Goal: Check status: Verify the current state of an ongoing process or item

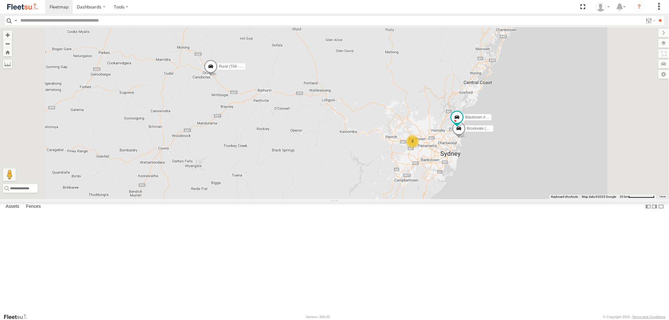
click at [0, 0] on span at bounding box center [0, 0] width 0 height 0
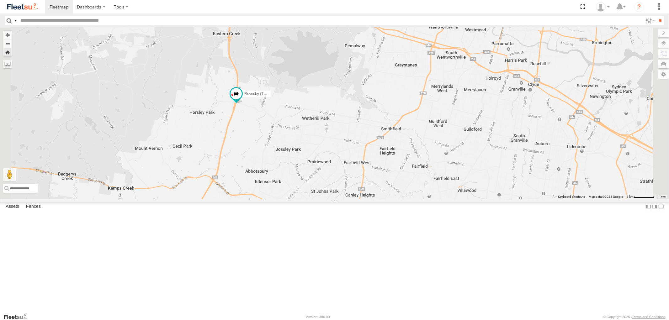
click at [0, 0] on span at bounding box center [0, 0] width 0 height 0
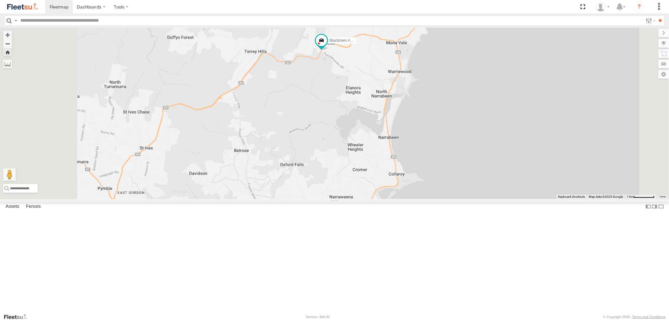
drag, startPoint x: 329, startPoint y: 196, endPoint x: 363, endPoint y: 137, distance: 67.9
click at [363, 137] on div "Blacktown #1 (T09 - [PERSON_NAME])" at bounding box center [334, 113] width 669 height 171
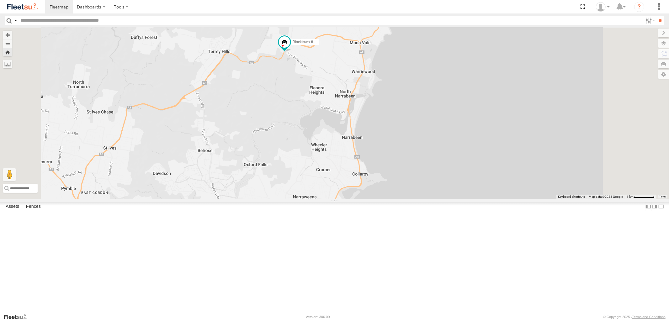
drag, startPoint x: 411, startPoint y: 126, endPoint x: 375, endPoint y: 126, distance: 36.4
click at [375, 126] on div "Blacktown #1 (T09 - [PERSON_NAME])" at bounding box center [334, 113] width 669 height 171
click at [0, 0] on span at bounding box center [0, 0] width 0 height 0
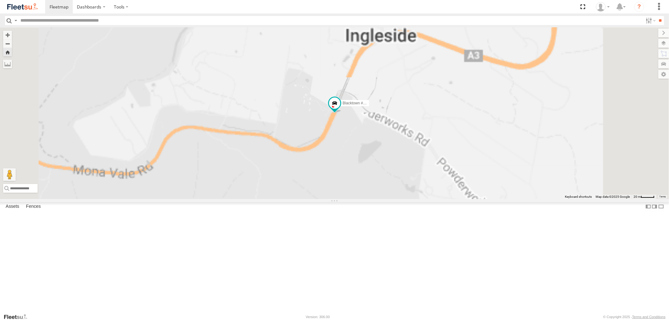
click at [0, 0] on div at bounding box center [0, 0] width 0 height 0
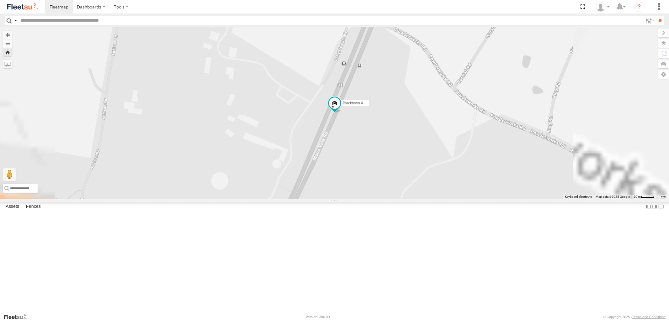
click at [0, 0] on span at bounding box center [0, 0] width 0 height 0
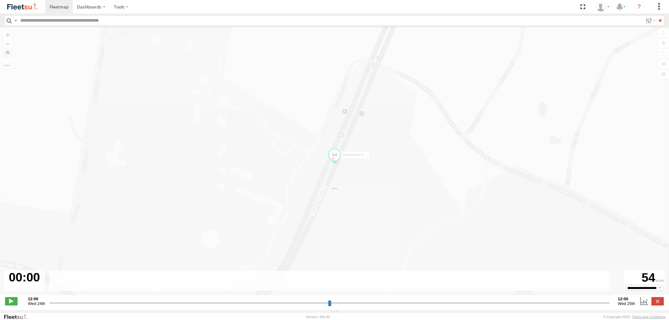
type input "**********"
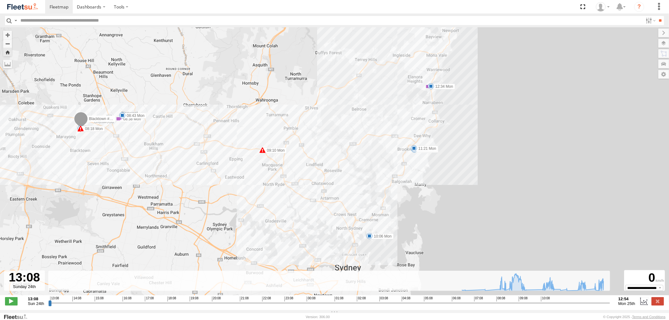
drag, startPoint x: 423, startPoint y: 120, endPoint x: 344, endPoint y: 97, distance: 81.9
click at [344, 97] on div "Blacktown #1 (T09 - [PERSON_NAME]) 06:46 Mon 06:57 Mon 07:47 Mon 08:18 Mon 08:3…" at bounding box center [334, 165] width 669 height 275
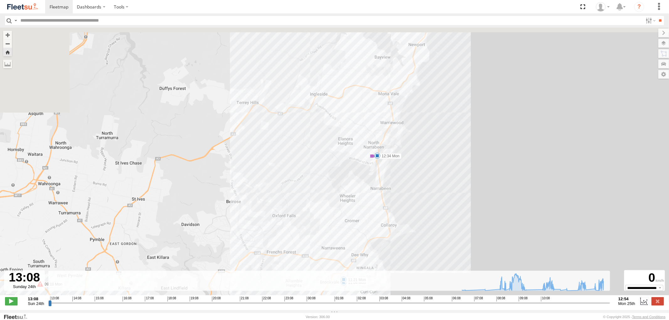
drag, startPoint x: 423, startPoint y: 90, endPoint x: 362, endPoint y: 213, distance: 137.5
click at [362, 213] on div "Blacktown #1 (T09 - [PERSON_NAME]) 06:46 Mon 06:57 Mon 07:47 Mon 08:18 Mon 08:3…" at bounding box center [334, 165] width 669 height 275
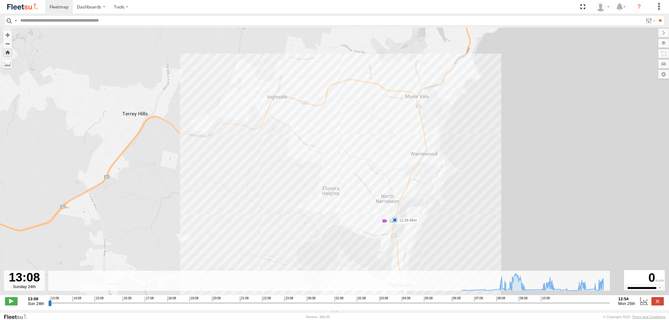
drag, startPoint x: 353, startPoint y: 150, endPoint x: 357, endPoint y: 220, distance: 70.4
click at [355, 218] on div "Blacktown #1 (T09 - [PERSON_NAME]) 06:46 Mon 06:57 Mon 07:47 Mon 08:18 Mon 08:3…" at bounding box center [334, 165] width 669 height 275
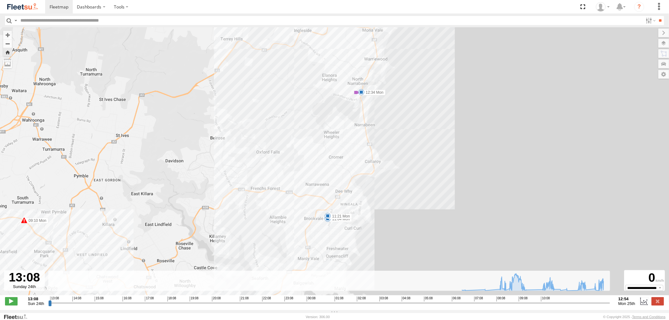
drag, startPoint x: 298, startPoint y: 225, endPoint x: 299, endPoint y: 105, distance: 119.9
click at [299, 105] on div "Blacktown #1 (T09 - [PERSON_NAME]) 06:46 Mon 06:57 Mon 07:47 Mon 08:18 Mon 08:3…" at bounding box center [334, 165] width 669 height 275
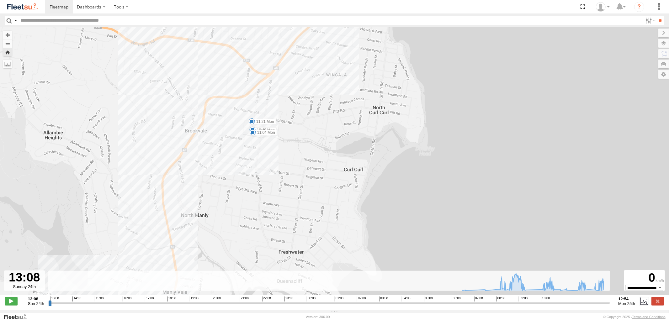
drag, startPoint x: 302, startPoint y: 228, endPoint x: 303, endPoint y: 176, distance: 51.8
click at [303, 176] on div "Blacktown #1 (T09 - [PERSON_NAME]) 06:46 Mon 06:57 Mon 07:47 Mon 08:18 Mon 08:3…" at bounding box center [334, 165] width 669 height 275
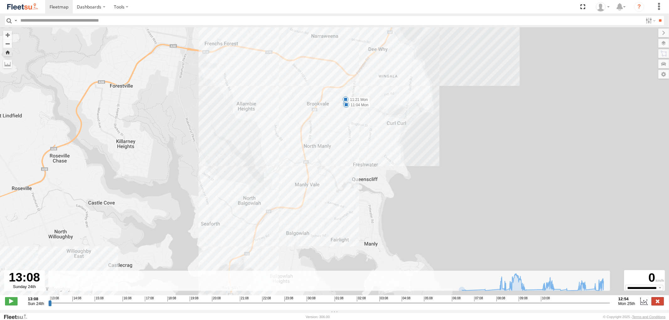
click at [657, 303] on label at bounding box center [658, 302] width 13 height 8
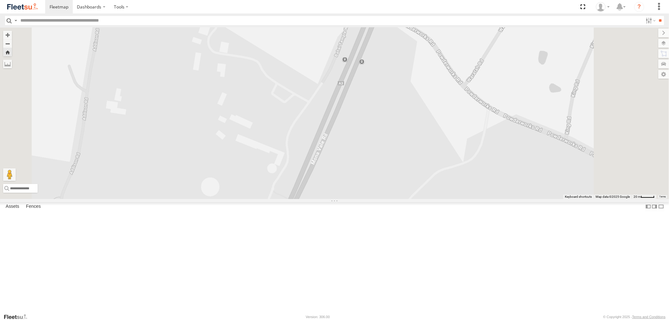
click at [0, 0] on span at bounding box center [0, 0] width 0 height 0
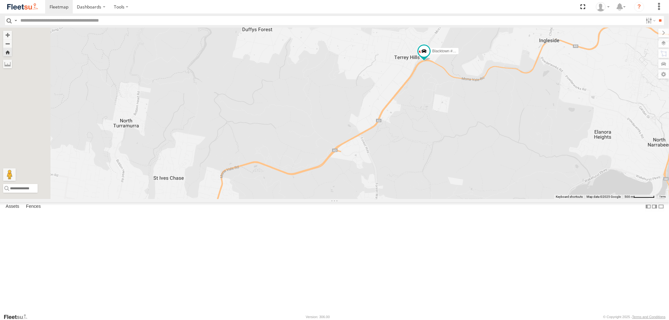
drag, startPoint x: 339, startPoint y: 152, endPoint x: 475, endPoint y: 115, distance: 141.1
click at [475, 115] on div "Blacktown #1 (T09 - [PERSON_NAME])" at bounding box center [334, 113] width 669 height 171
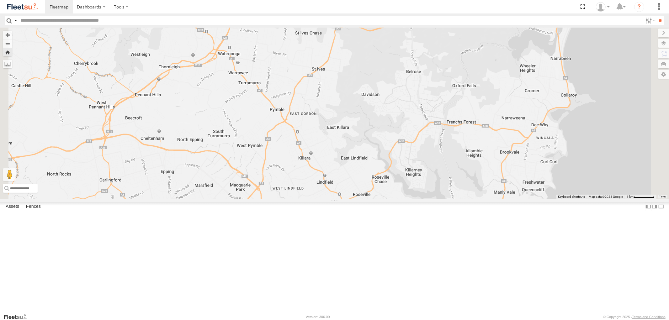
drag, startPoint x: 375, startPoint y: 184, endPoint x: 401, endPoint y: 97, distance: 90.5
click at [401, 97] on div "Blacktown #1 (T09 - [PERSON_NAME])" at bounding box center [334, 113] width 669 height 171
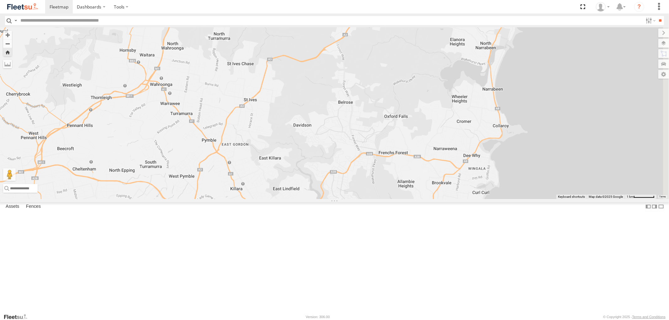
drag, startPoint x: 444, startPoint y: 199, endPoint x: 375, endPoint y: 229, distance: 74.8
click at [375, 199] on div "Blacktown #1 (T09 - [PERSON_NAME])" at bounding box center [334, 113] width 669 height 171
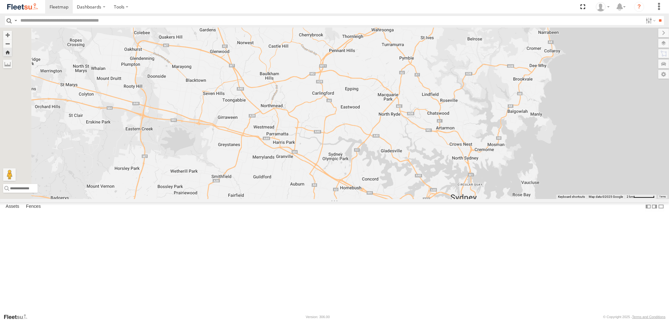
drag, startPoint x: 348, startPoint y: 238, endPoint x: 529, endPoint y: 132, distance: 209.0
click at [529, 132] on div "Blacktown #1 (T09 - [PERSON_NAME])" at bounding box center [334, 113] width 669 height 171
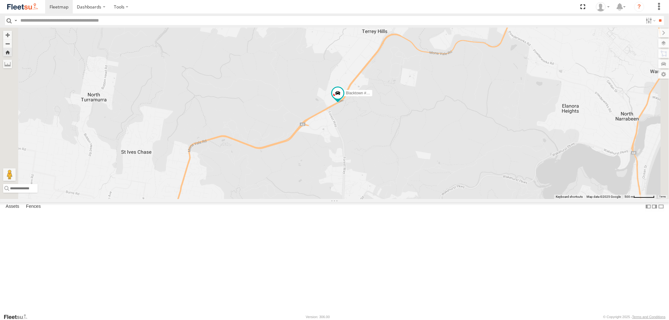
drag, startPoint x: 464, startPoint y: 155, endPoint x: 527, endPoint y: 72, distance: 104.3
click at [526, 72] on div "Blacktown #1 (T09 - [PERSON_NAME])" at bounding box center [334, 113] width 669 height 171
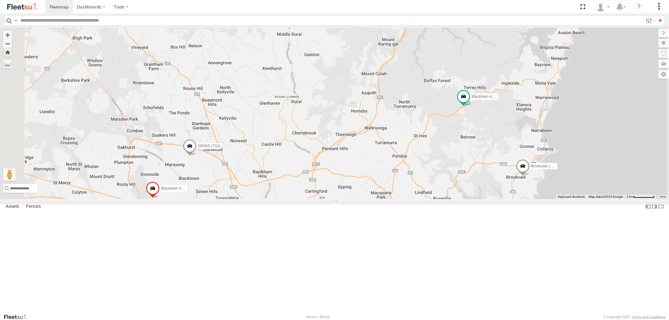
drag, startPoint x: 420, startPoint y: 157, endPoint x: 475, endPoint y: 170, distance: 56.2
click at [475, 170] on div "Brookvale (T10 - [PERSON_NAME]) Blacktown #1 (T09 - [PERSON_NAME]) Blacktown #2…" at bounding box center [334, 113] width 669 height 171
